Goal: Check status: Check status

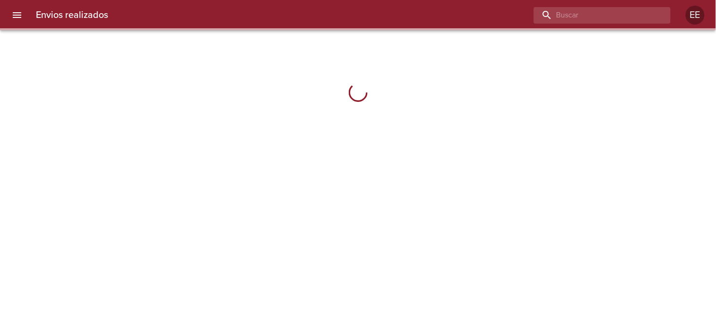
click at [626, 18] on input "buscar" at bounding box center [594, 15] width 121 height 17
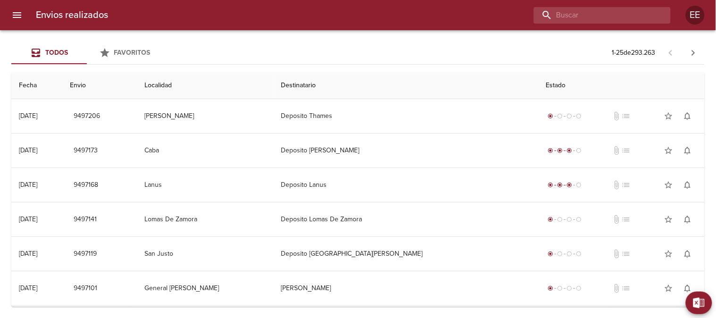
paste input "[PERSON_NAME]"
type input "[PERSON_NAME]"
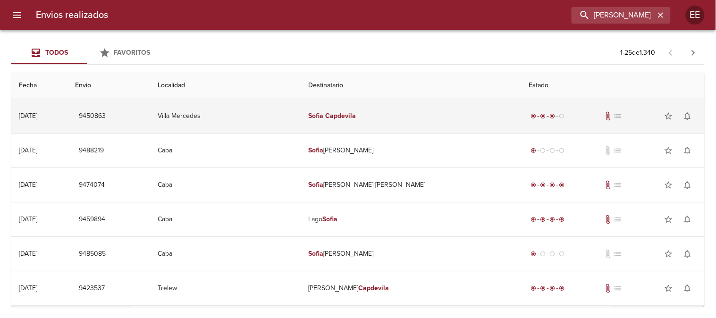
click at [301, 114] on td "Villa Mercedes" at bounding box center [225, 116] width 151 height 34
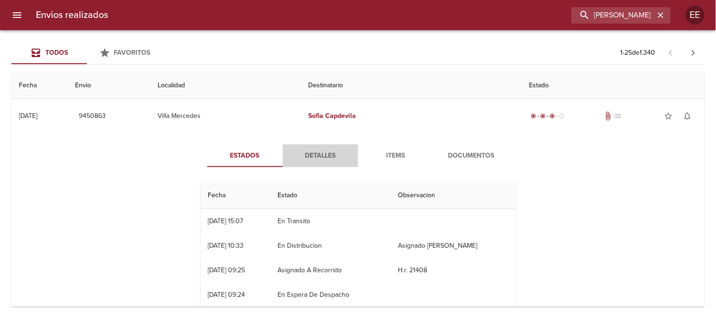
click at [323, 152] on span "Detalles" at bounding box center [320, 156] width 64 height 12
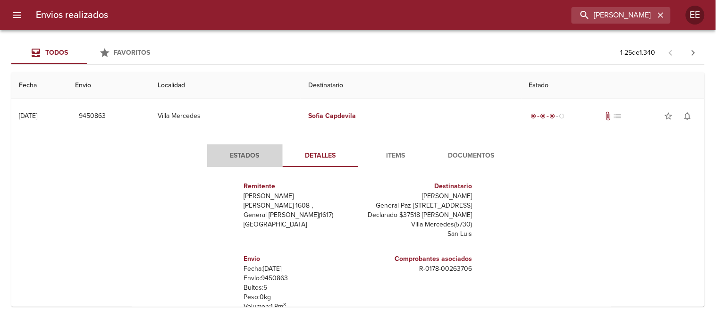
click at [237, 157] on span "Estados" at bounding box center [245, 156] width 64 height 12
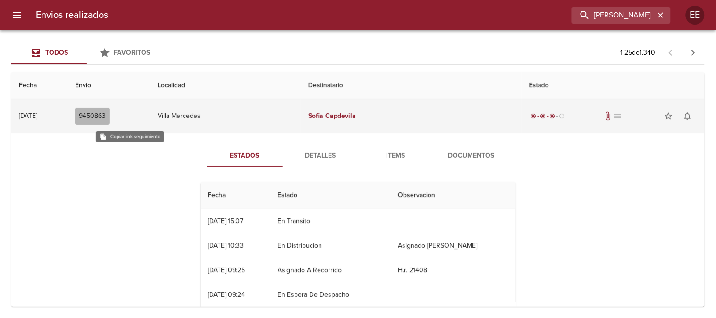
click at [106, 114] on span "9450863" at bounding box center [92, 116] width 27 height 12
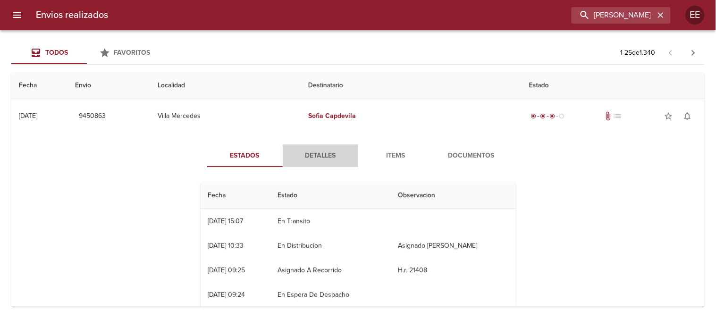
click at [320, 152] on span "Detalles" at bounding box center [320, 156] width 64 height 12
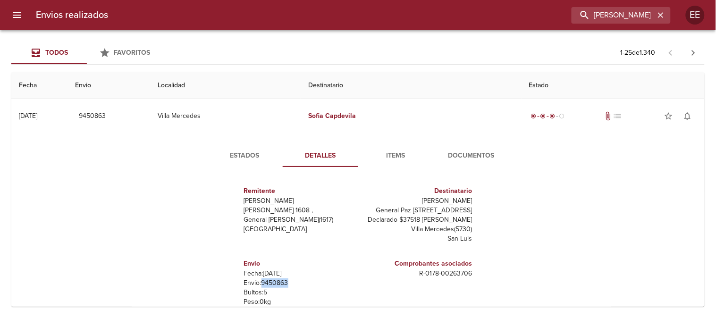
click at [257, 284] on p "Envío: 9450863" at bounding box center [299, 283] width 110 height 9
copy p "9450863"
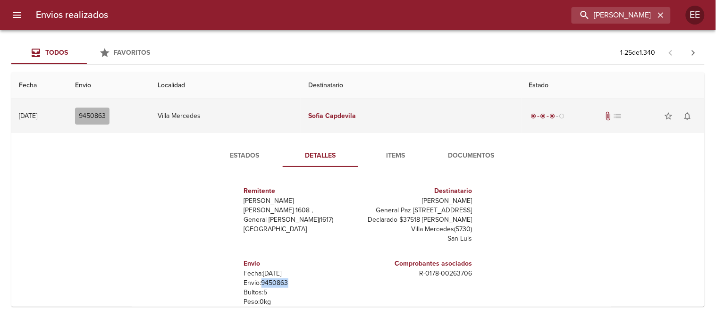
click at [106, 116] on span "9450863" at bounding box center [92, 116] width 27 height 12
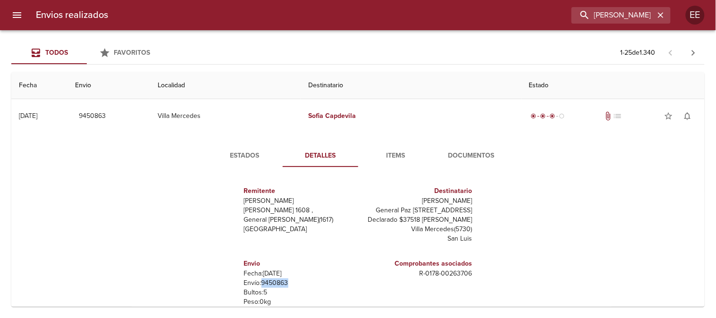
click at [240, 154] on span "Estados" at bounding box center [245, 156] width 64 height 12
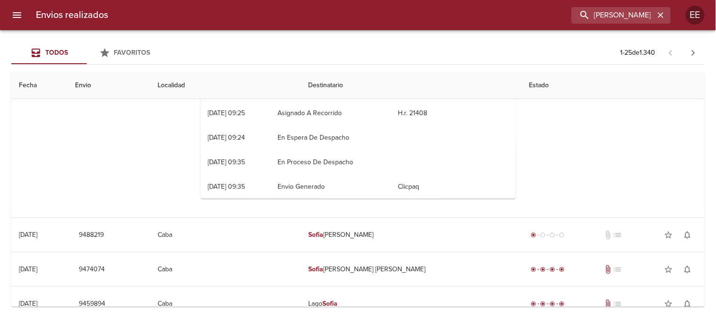
scroll to position [105, 0]
